Goal: Task Accomplishment & Management: Use online tool/utility

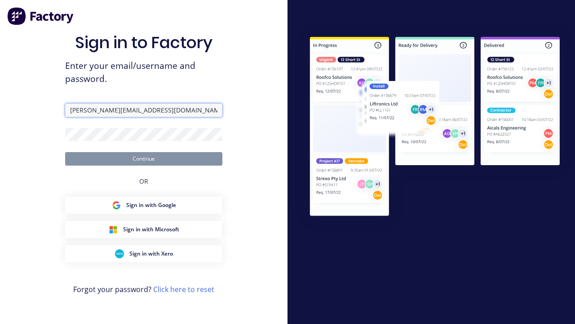
type input "[PERSON_NAME][EMAIL_ADDRESS][DOMAIN_NAME]"
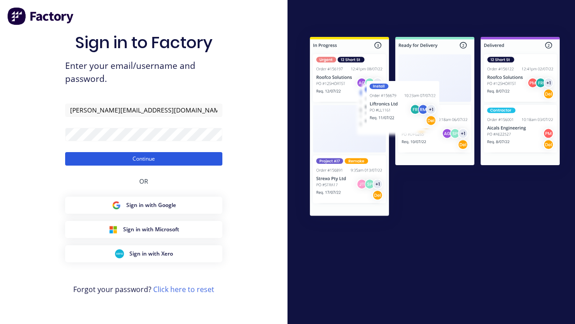
click at [144, 158] on button "Continue" at bounding box center [143, 158] width 157 height 13
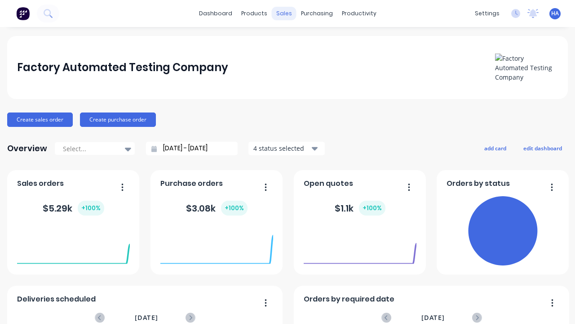
click at [284, 13] on div "sales" at bounding box center [284, 13] width 25 height 13
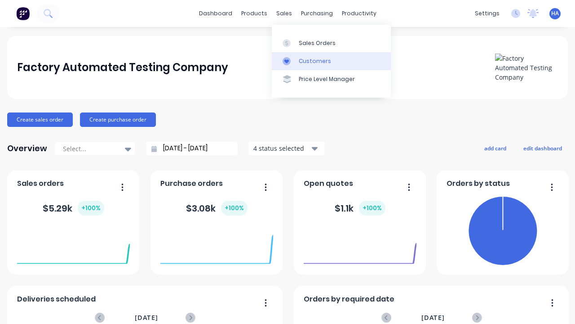
click at [331, 61] on link "Customers" at bounding box center [331, 61] width 119 height 18
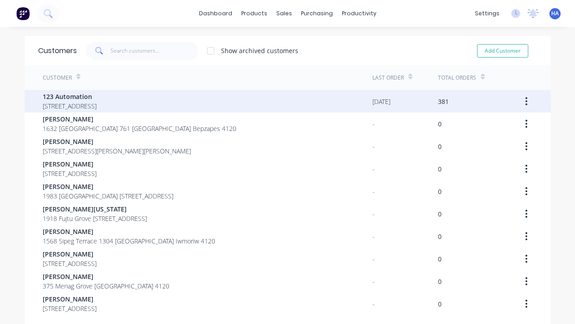
click at [97, 96] on span "123 Automation" at bounding box center [70, 96] width 54 height 9
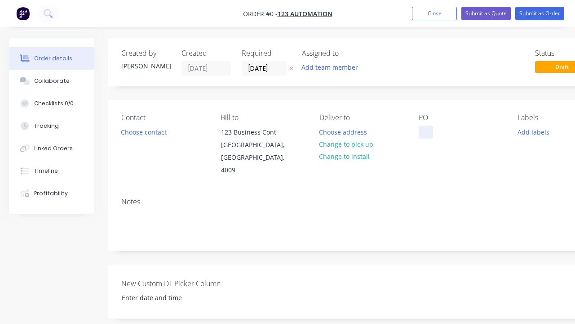
click at [426, 132] on div at bounding box center [426, 131] width 14 height 13
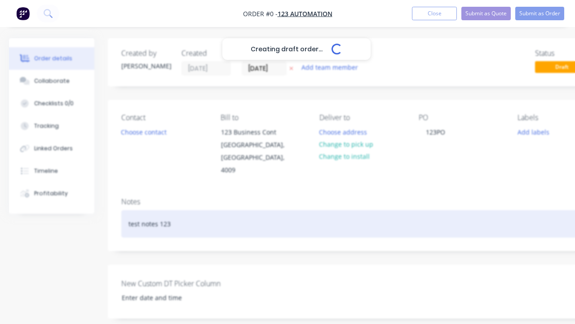
scroll to position [0, 27]
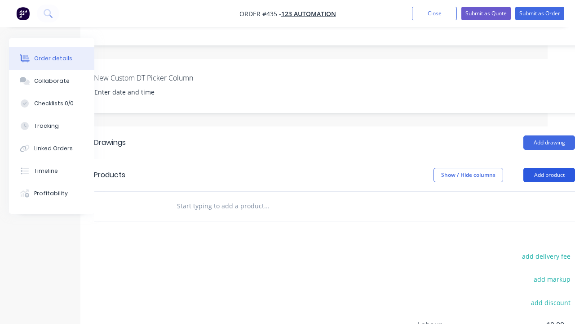
click at [549, 182] on button "Add product" at bounding box center [549, 175] width 52 height 14
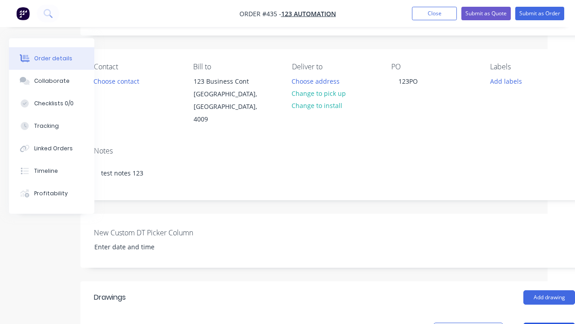
scroll to position [264, 27]
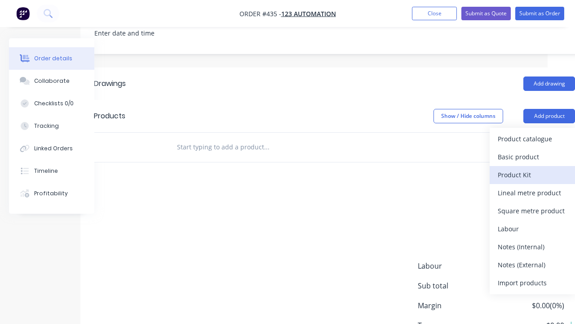
click at [532, 168] on div "Product Kit" at bounding box center [532, 174] width 69 height 13
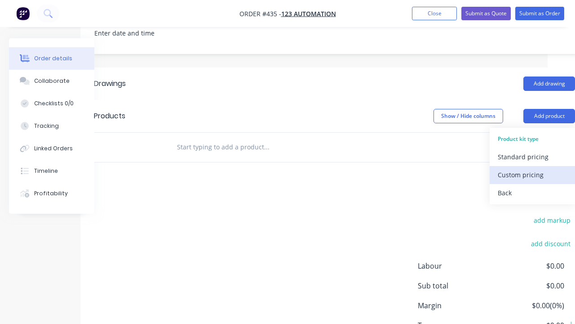
click at [532, 168] on div "Custom pricing" at bounding box center [532, 174] width 69 height 13
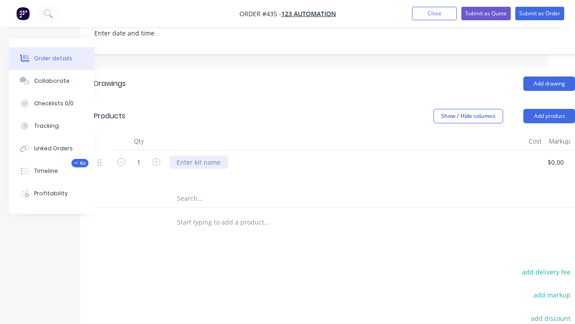
click at [199, 155] on div at bounding box center [198, 161] width 58 height 13
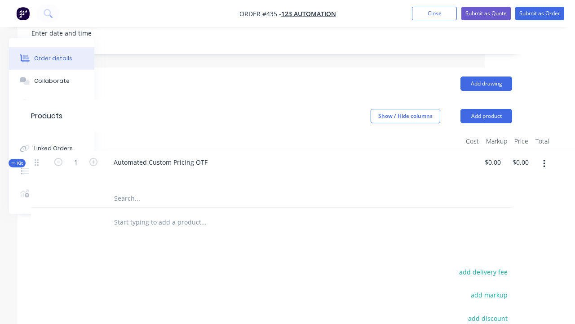
click at [544, 160] on icon "button" at bounding box center [544, 164] width 2 height 8
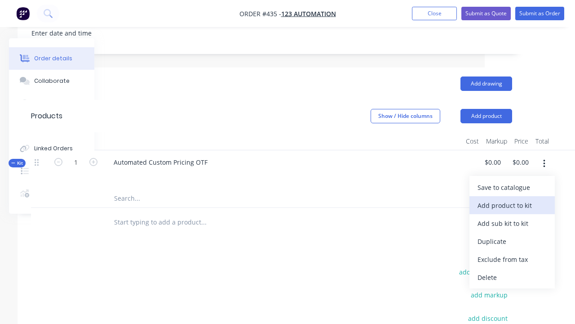
click at [512, 199] on div "Add product to kit" at bounding box center [512, 205] width 69 height 13
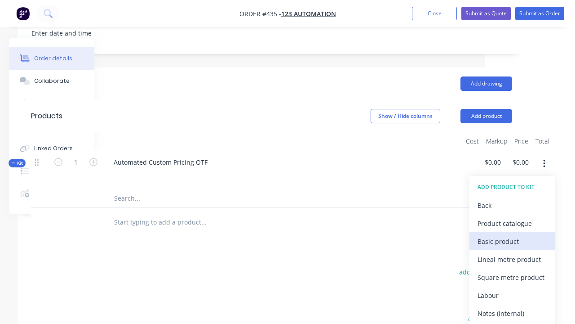
click at [512, 235] on div "Basic product" at bounding box center [512, 241] width 69 height 13
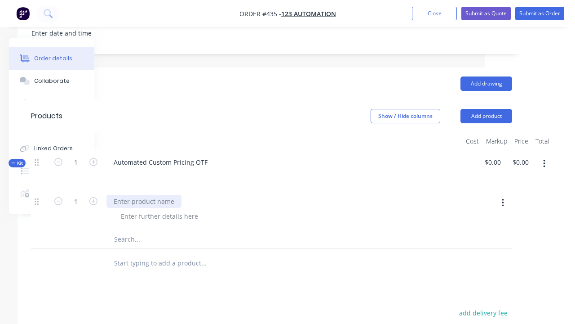
click at [144, 195] on div at bounding box center [143, 201] width 75 height 13
click at [160, 209] on div at bounding box center [160, 215] width 92 height 13
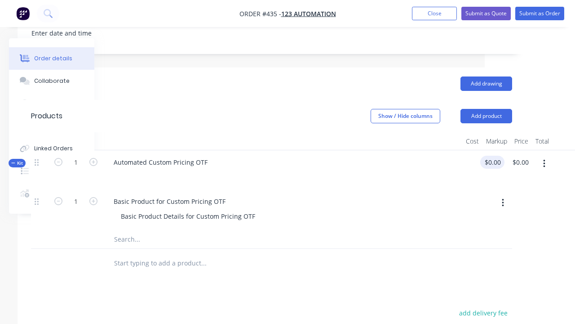
click at [494, 150] on div "Kit 1 Automated Custom Pricing OTF $0.00 $0.00 $0.00 $0.00" at bounding box center [271, 169] width 481 height 39
click at [288, 169] on div at bounding box center [282, 175] width 352 height 13
type input "$1,000.00"
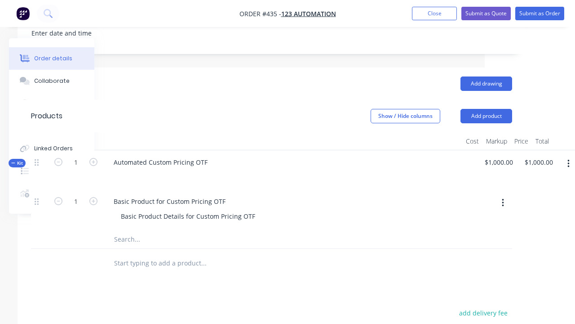
scroll to position [264, 0]
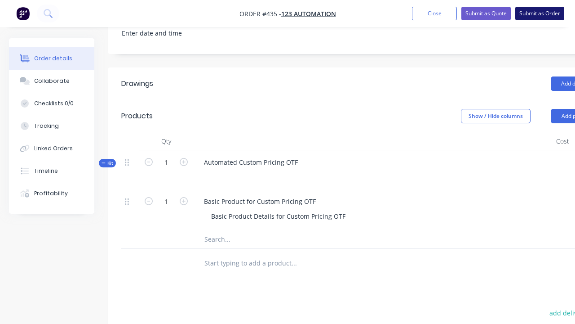
click at [540, 13] on button "Submit as Order" at bounding box center [539, 13] width 49 height 13
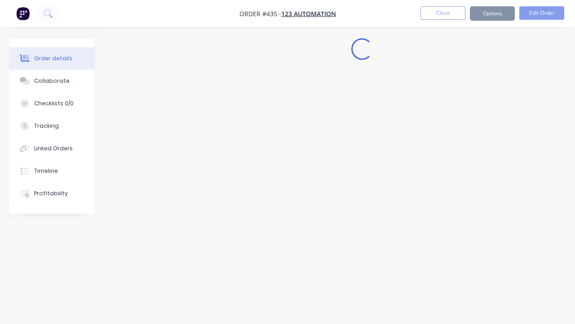
scroll to position [0, 0]
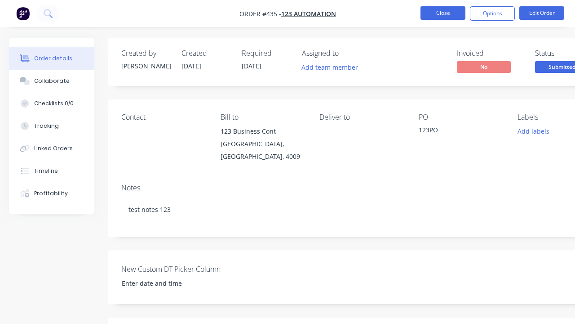
click at [443, 13] on button "Close" at bounding box center [443, 12] width 45 height 13
